Goal: Information Seeking & Learning: Learn about a topic

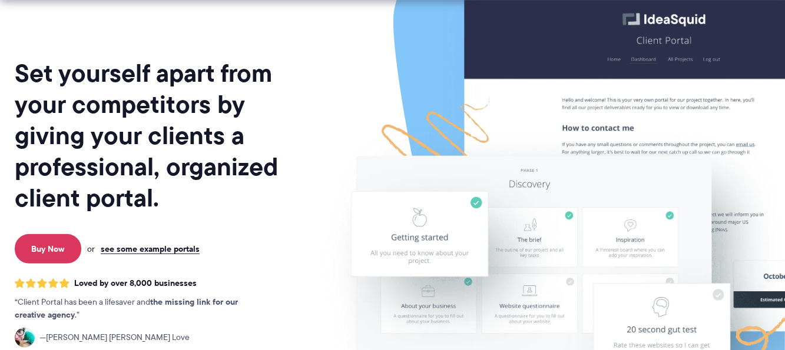
scroll to position [118, 0]
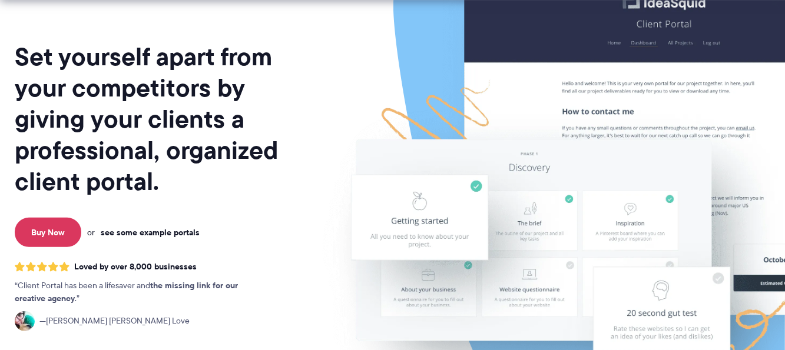
click at [155, 227] on link "see some example portals" at bounding box center [150, 232] width 99 height 11
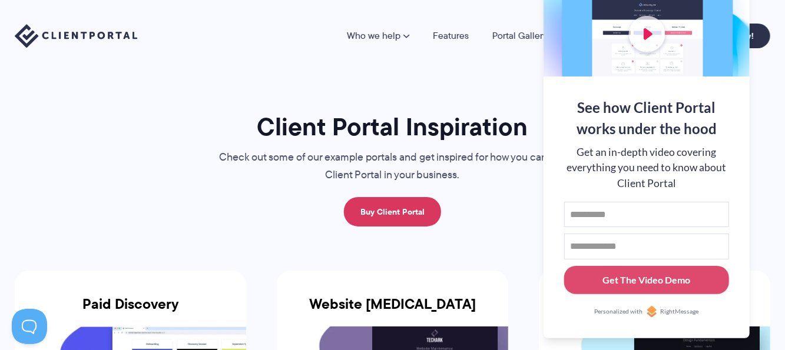
click at [474, 170] on p "Check out some of our example portals and get inspired for how you can use Clie…" at bounding box center [393, 166] width 395 height 35
click at [97, 37] on img at bounding box center [76, 36] width 123 height 24
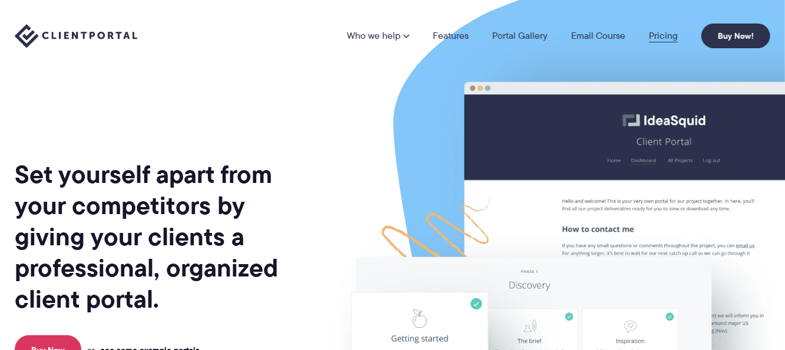
click at [668, 34] on link "Pricing" at bounding box center [663, 35] width 29 height 9
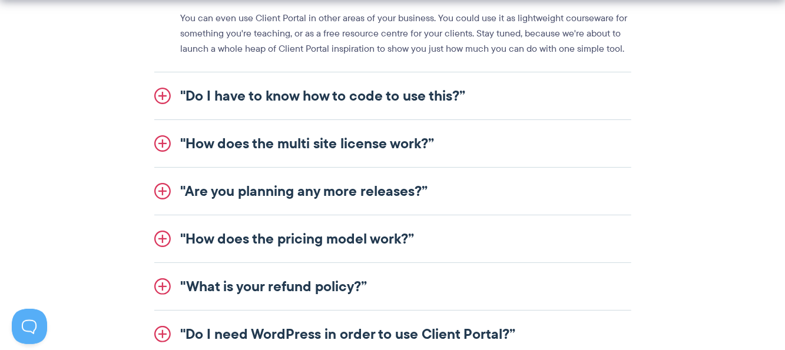
scroll to position [1531, 0]
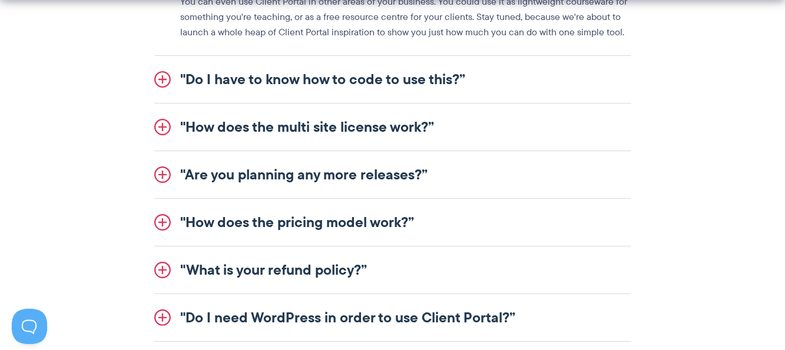
click at [249, 84] on link ""Do I have to know how to code to use this?”" at bounding box center [392, 79] width 477 height 47
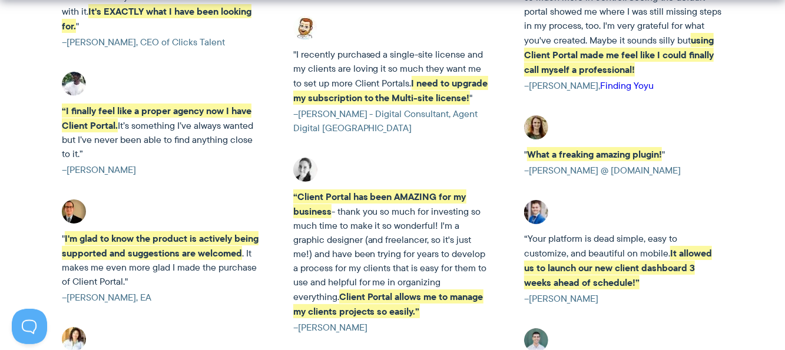
scroll to position [2297, 0]
